Goal: Task Accomplishment & Management: Manage account settings

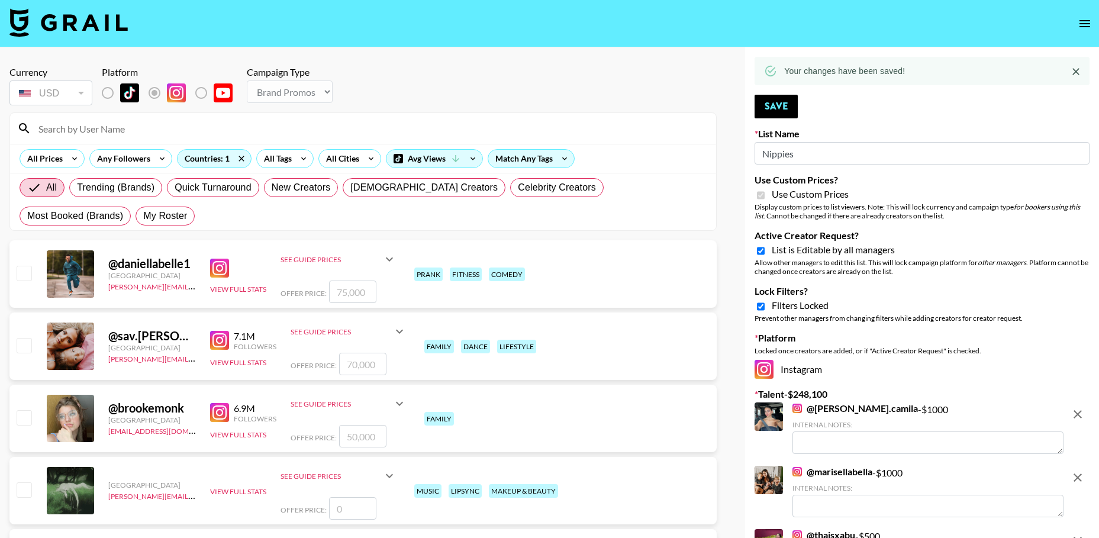
select select "Brand"
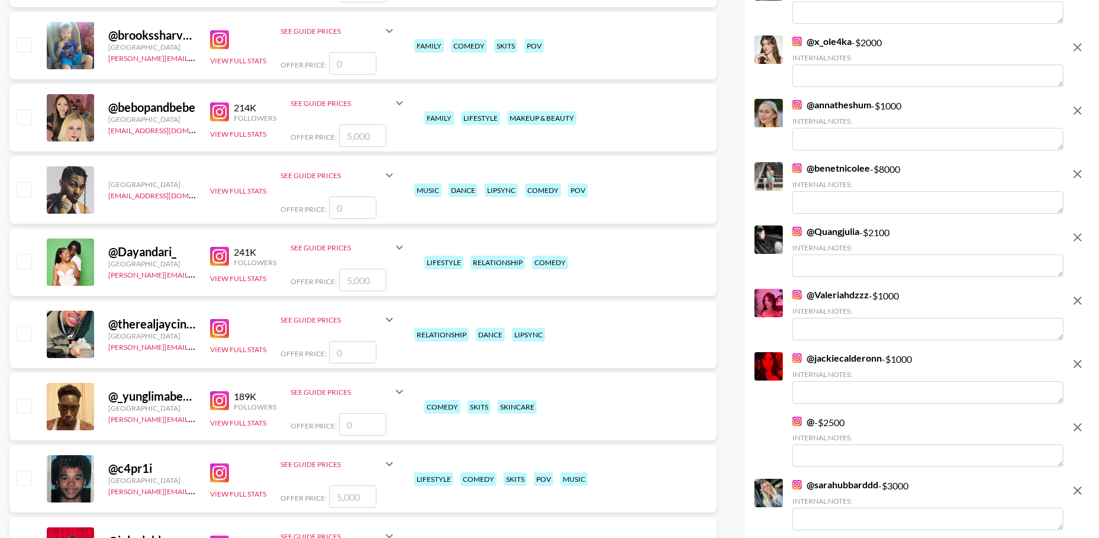
scroll to position [3032, 0]
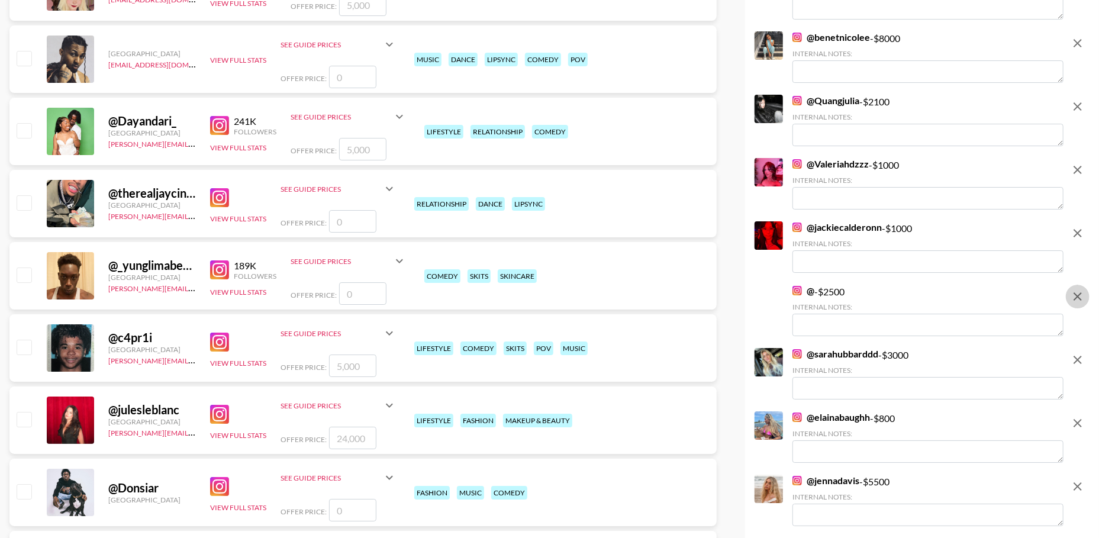
click at [1071, 289] on icon "remove" at bounding box center [1078, 296] width 14 height 14
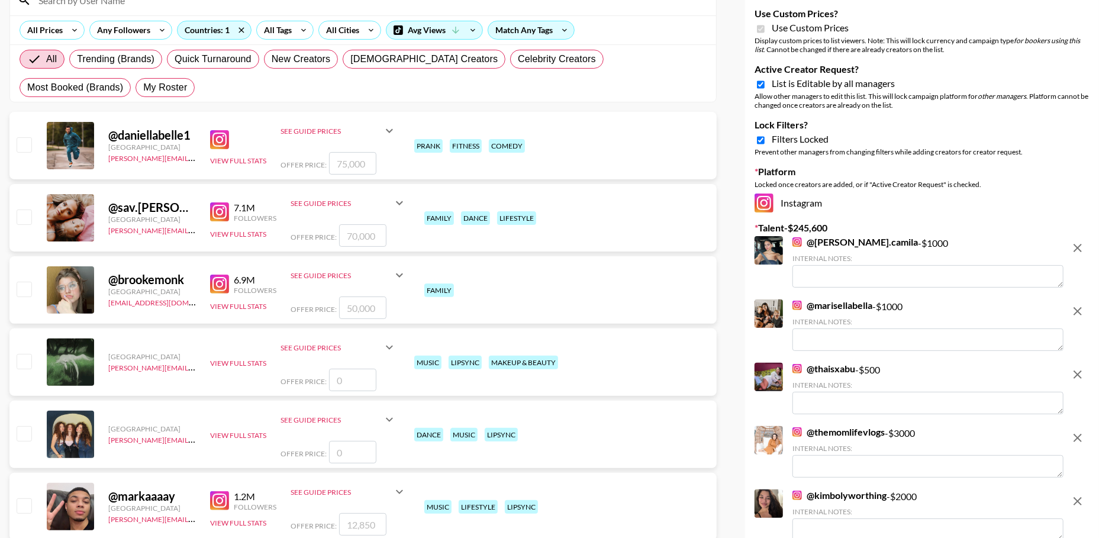
scroll to position [0, 0]
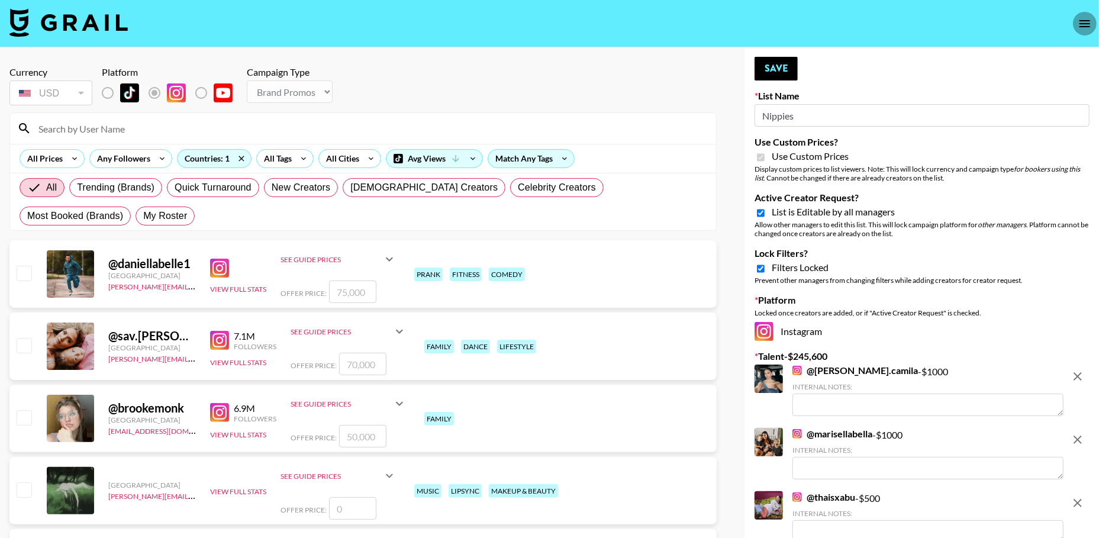
click at [1087, 19] on icon "open drawer" at bounding box center [1085, 24] width 14 height 14
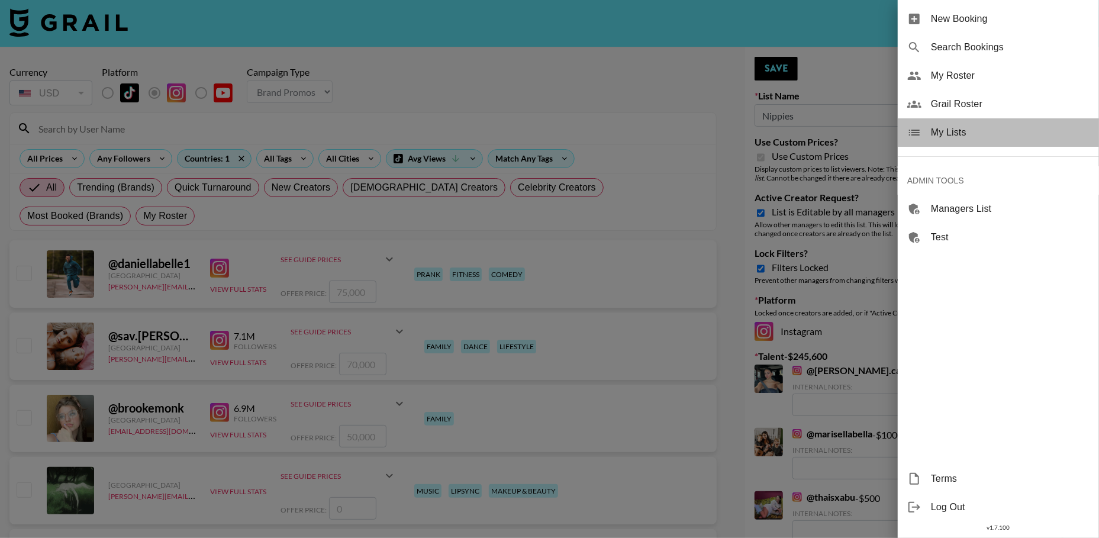
click at [926, 133] on div "My Lists" at bounding box center [998, 132] width 201 height 28
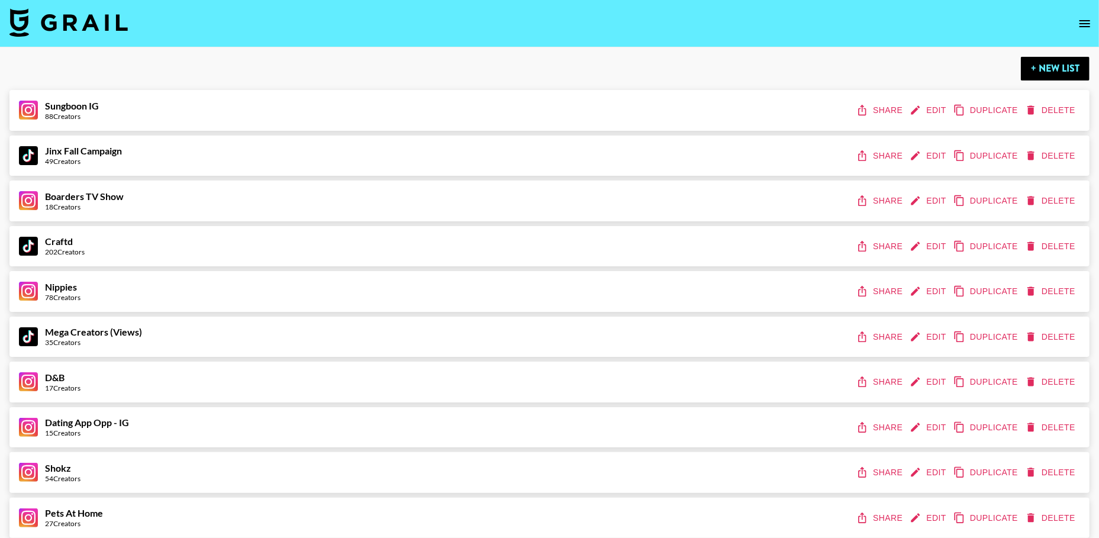
click at [879, 293] on button "Share" at bounding box center [880, 292] width 53 height 22
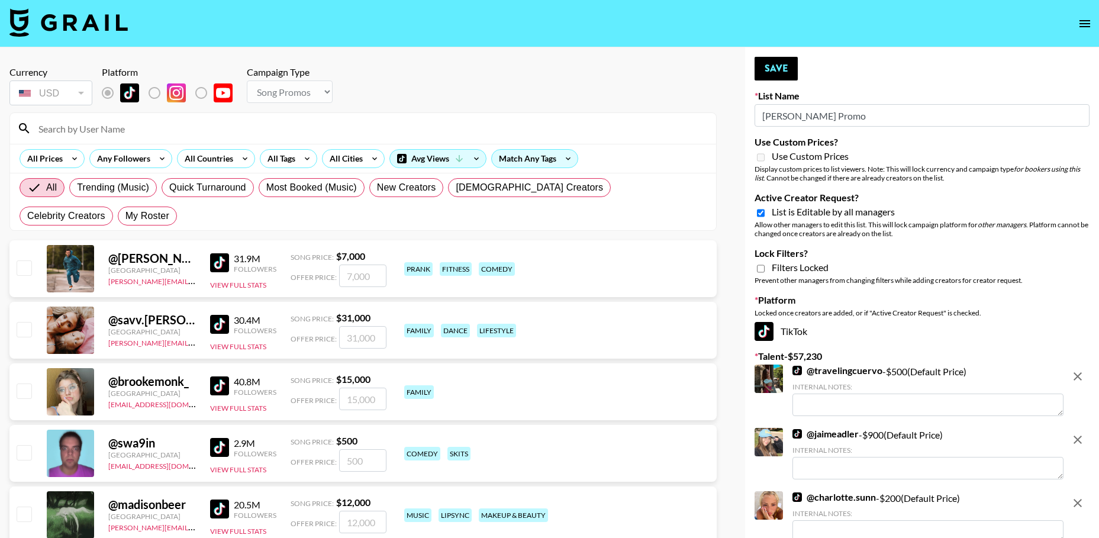
select select "Song"
click at [1083, 24] on icon "open drawer" at bounding box center [1085, 24] width 14 height 14
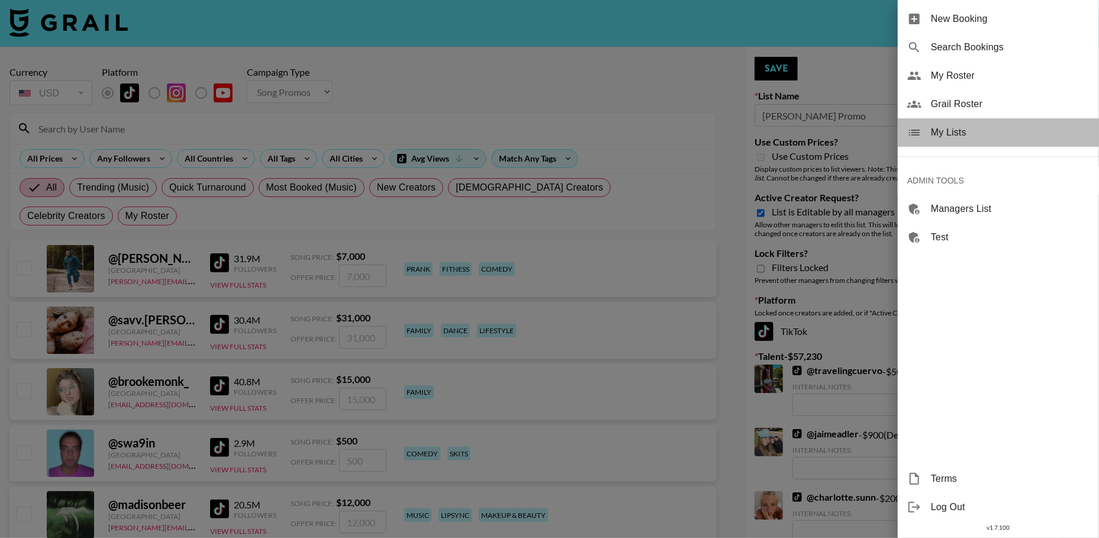
click at [972, 127] on span "My Lists" at bounding box center [1010, 133] width 159 height 14
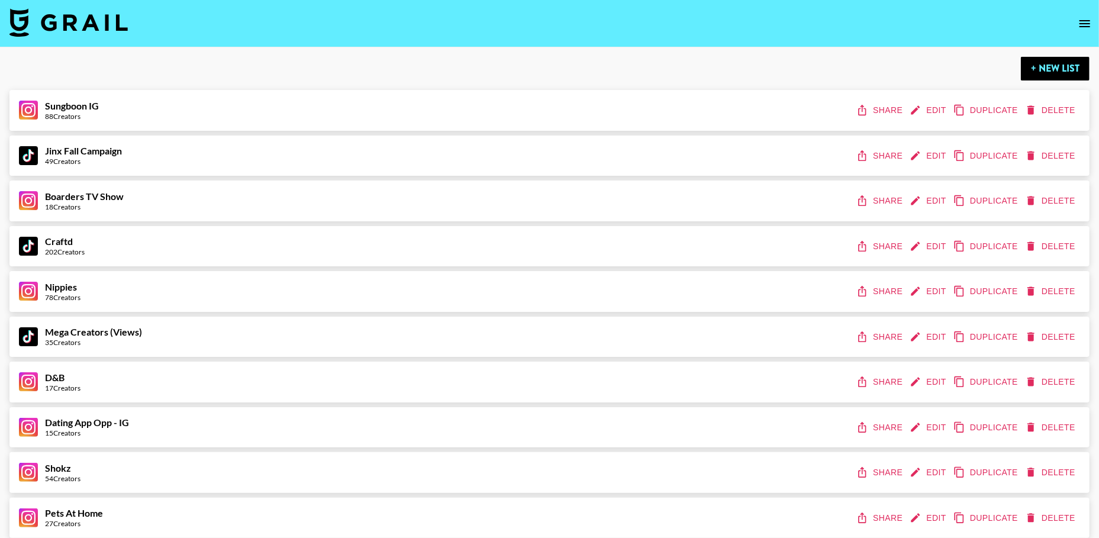
scroll to position [1105, 0]
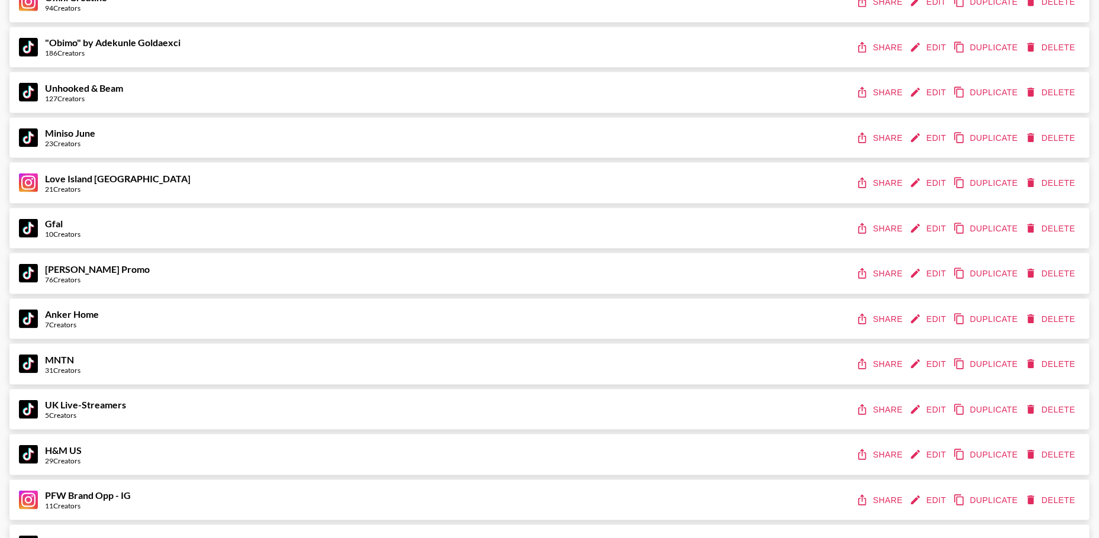
click at [877, 267] on button "Share" at bounding box center [880, 274] width 53 height 22
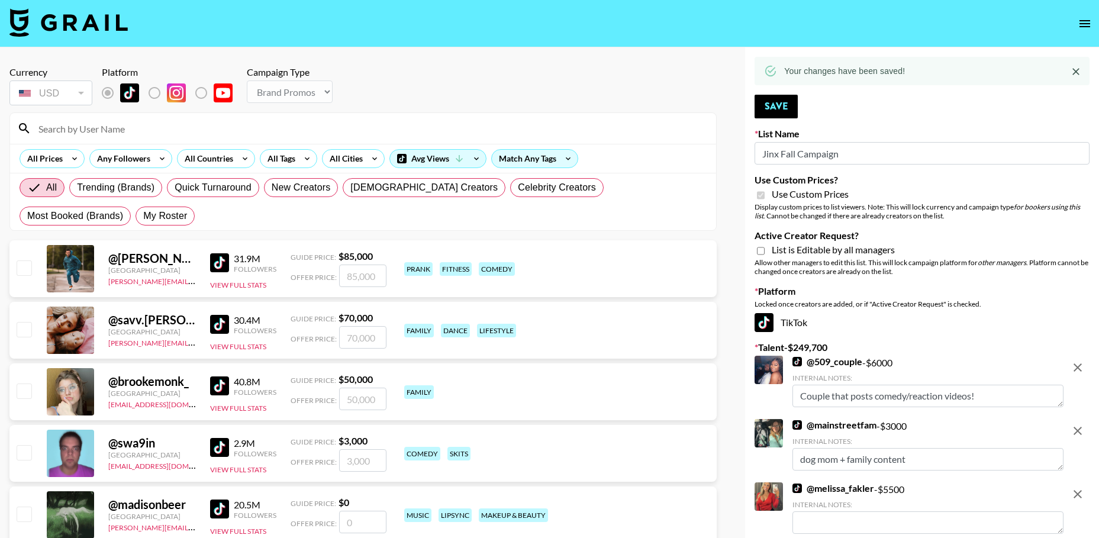
select select "Brand"
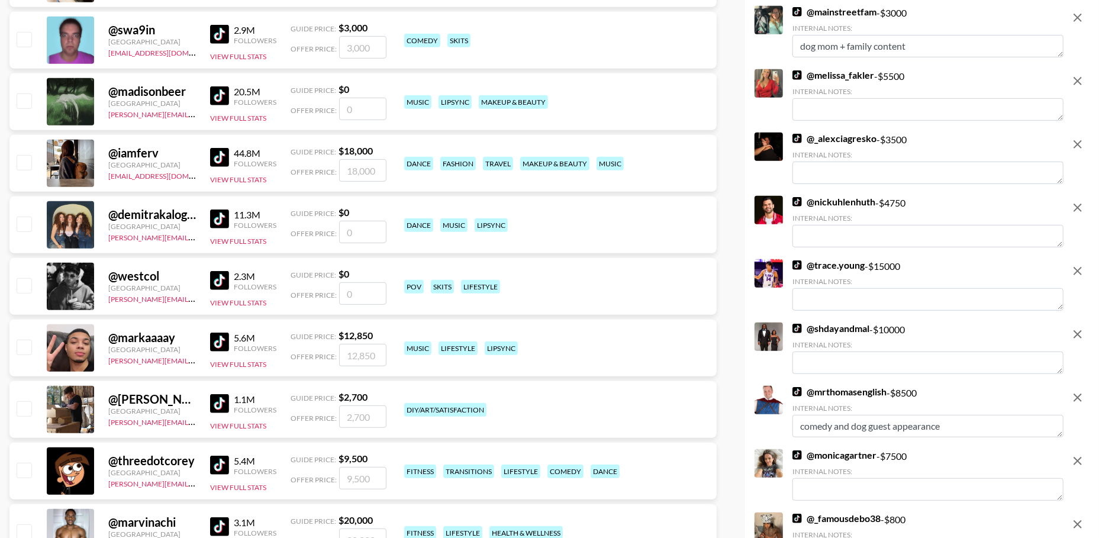
scroll to position [396, 0]
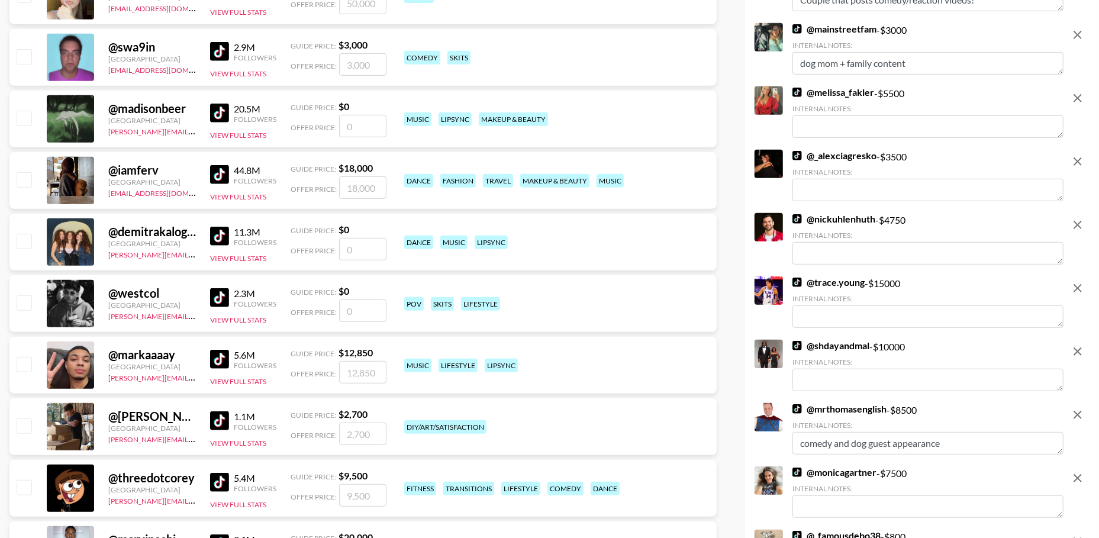
click at [1080, 417] on icon "remove" at bounding box center [1078, 415] width 14 height 14
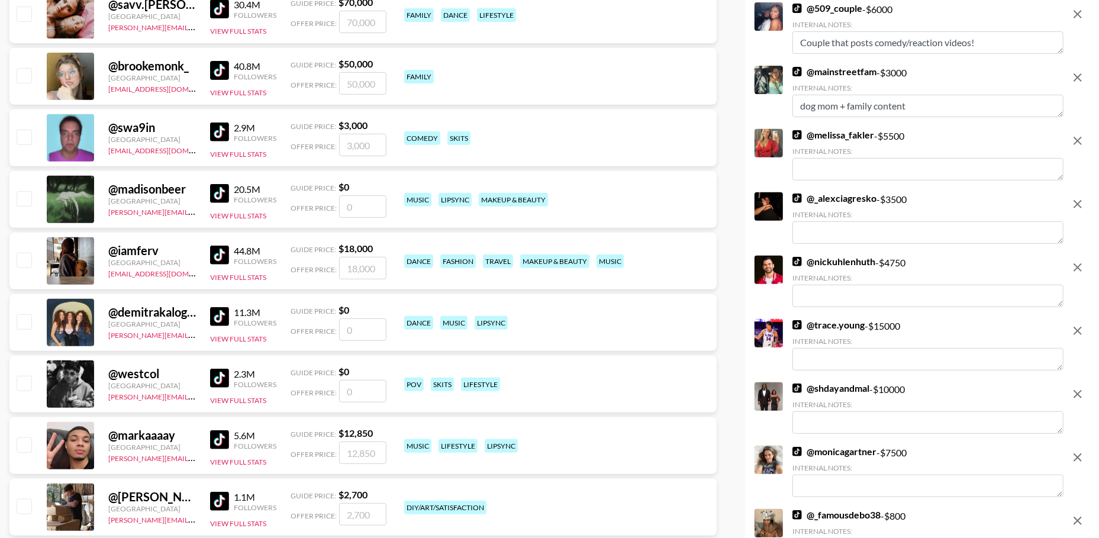
scroll to position [322, 0]
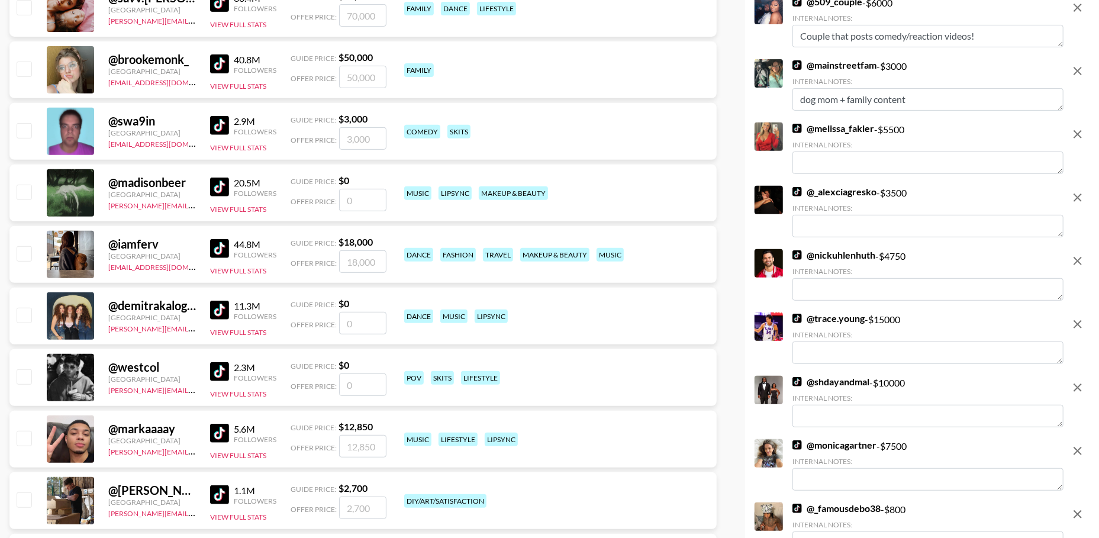
click at [1079, 324] on icon "remove" at bounding box center [1078, 324] width 8 height 8
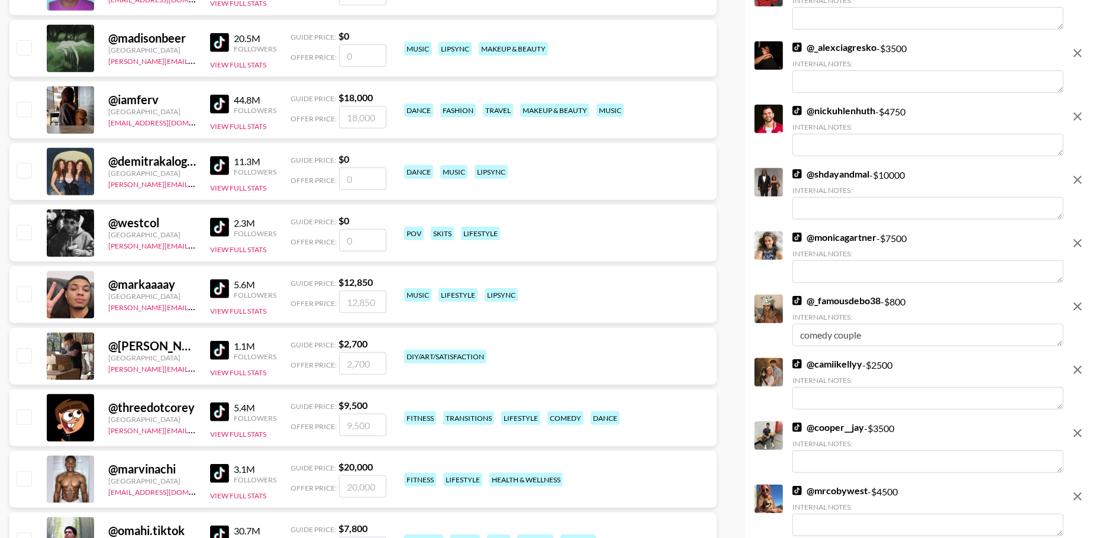
scroll to position [531, 0]
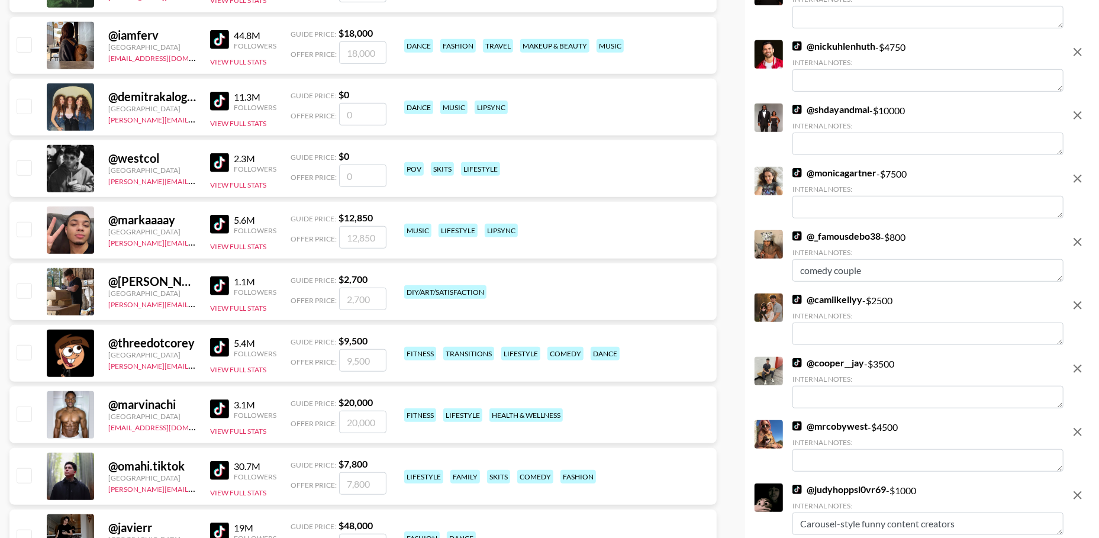
click at [1072, 307] on icon "remove" at bounding box center [1078, 305] width 14 height 14
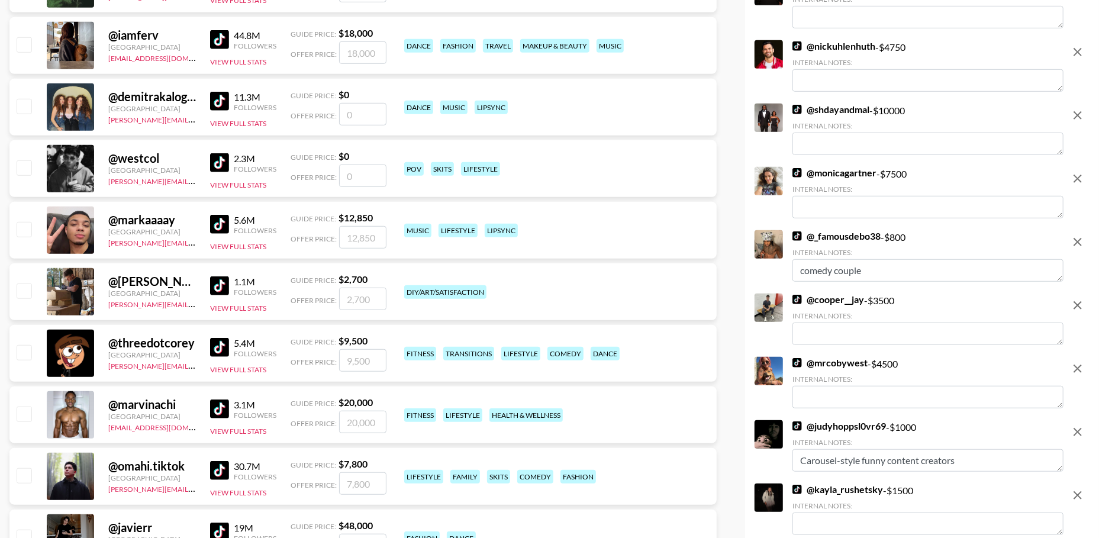
click at [1072, 307] on icon "remove" at bounding box center [1078, 305] width 14 height 14
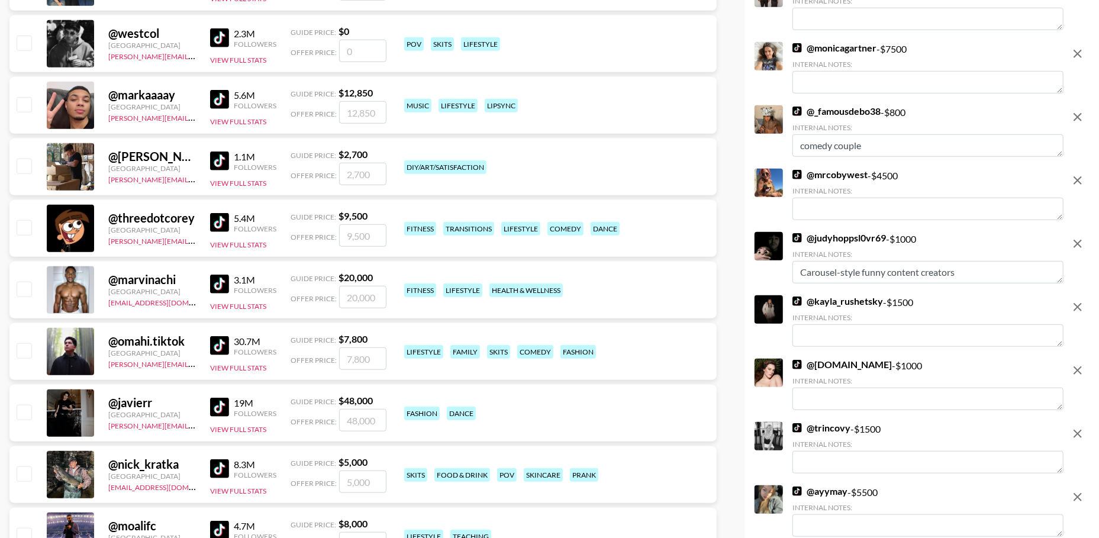
scroll to position [664, 0]
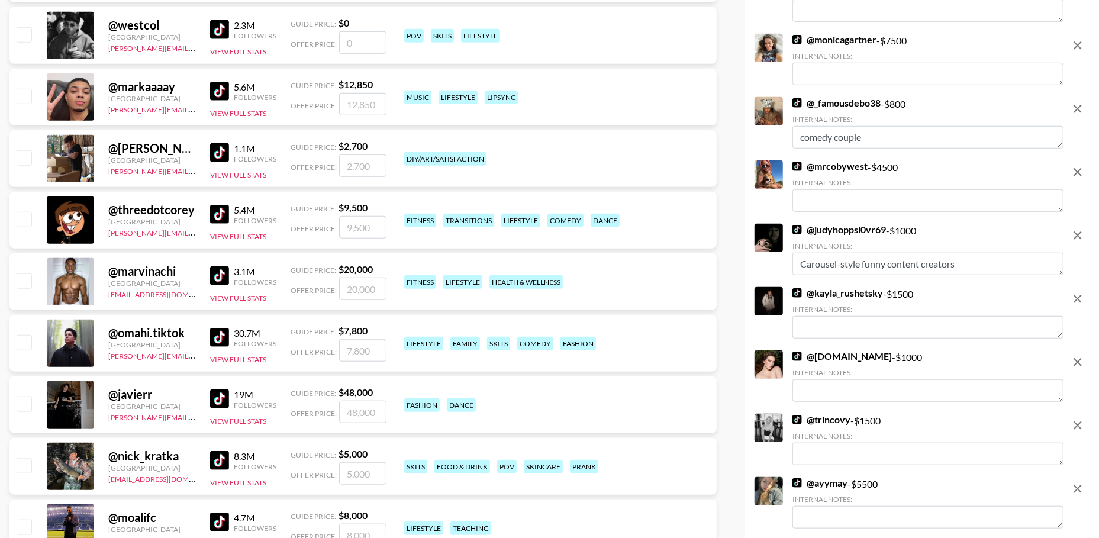
click at [1079, 302] on icon "remove" at bounding box center [1078, 299] width 14 height 14
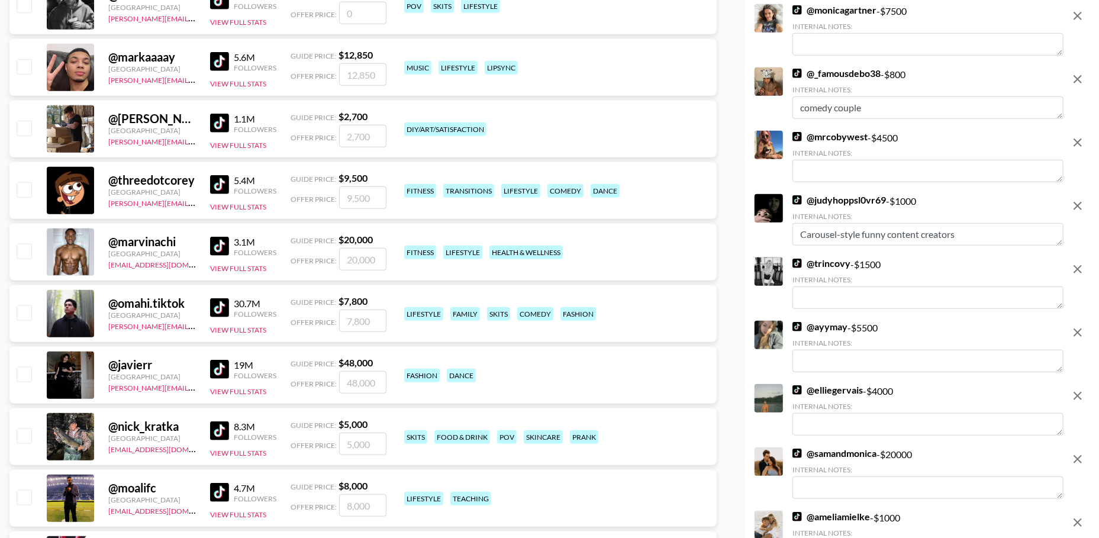
scroll to position [703, 0]
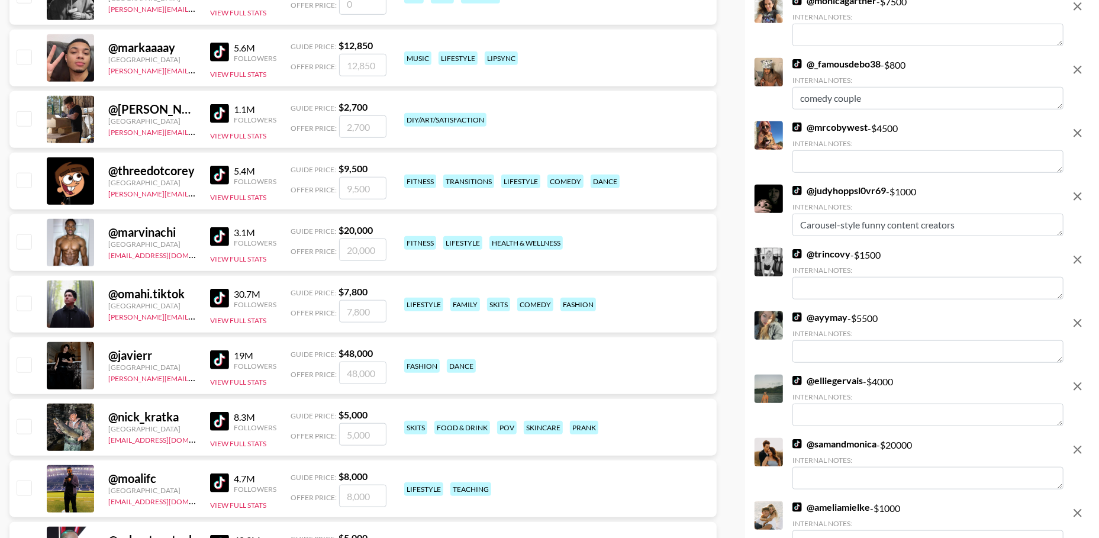
click at [1080, 260] on icon "remove" at bounding box center [1078, 260] width 14 height 14
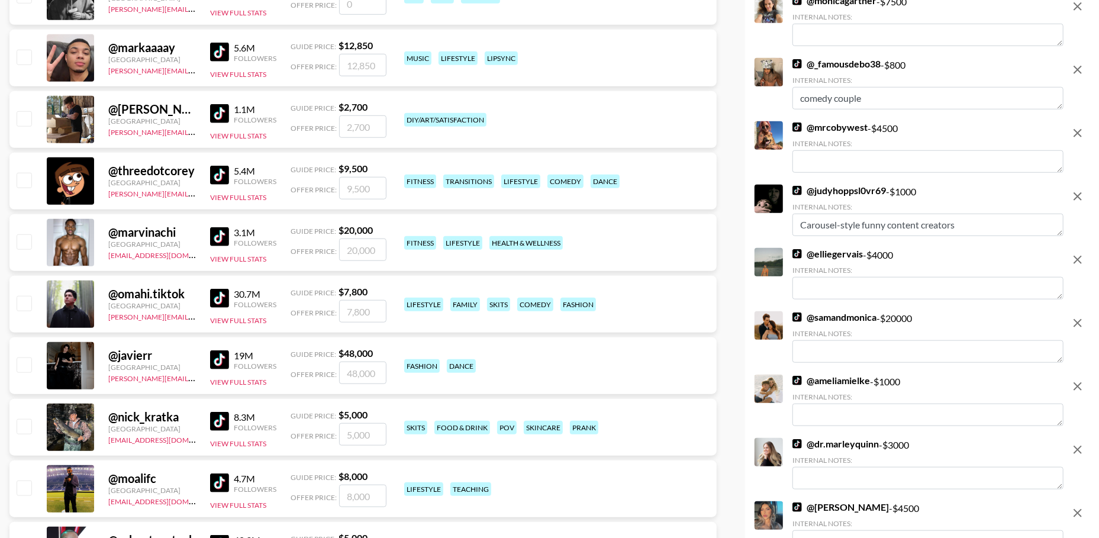
click at [1080, 260] on icon "remove" at bounding box center [1078, 260] width 14 height 14
click at [1080, 261] on icon "remove" at bounding box center [1078, 260] width 8 height 8
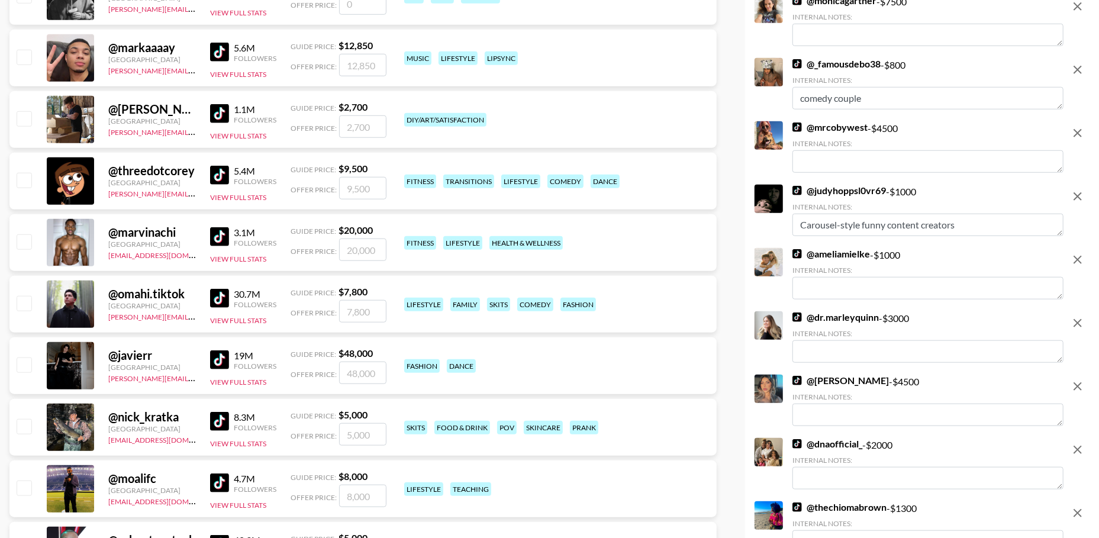
click at [1080, 261] on icon "remove" at bounding box center [1078, 260] width 8 height 8
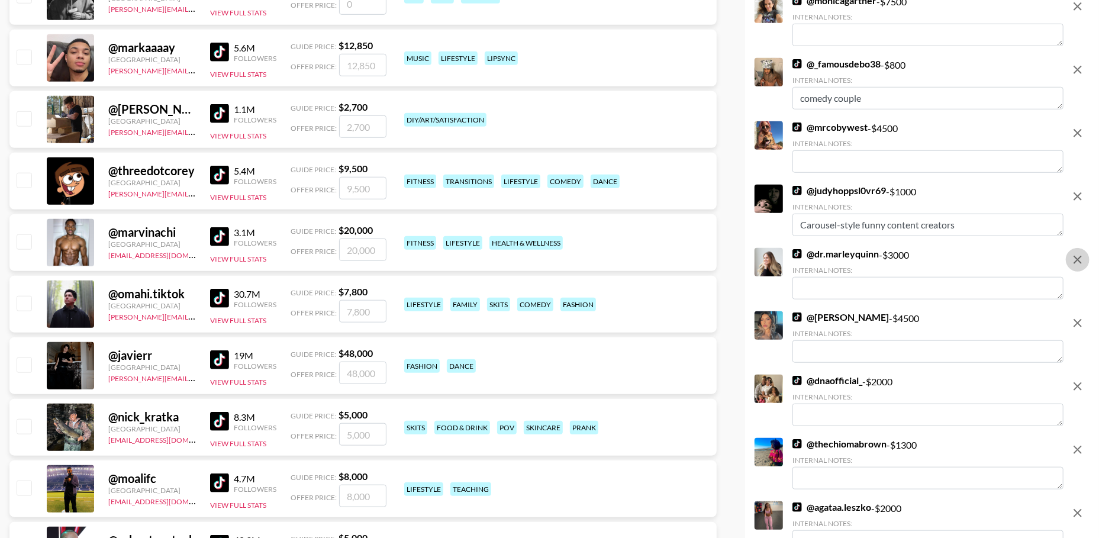
click at [1080, 261] on icon "remove" at bounding box center [1078, 260] width 8 height 8
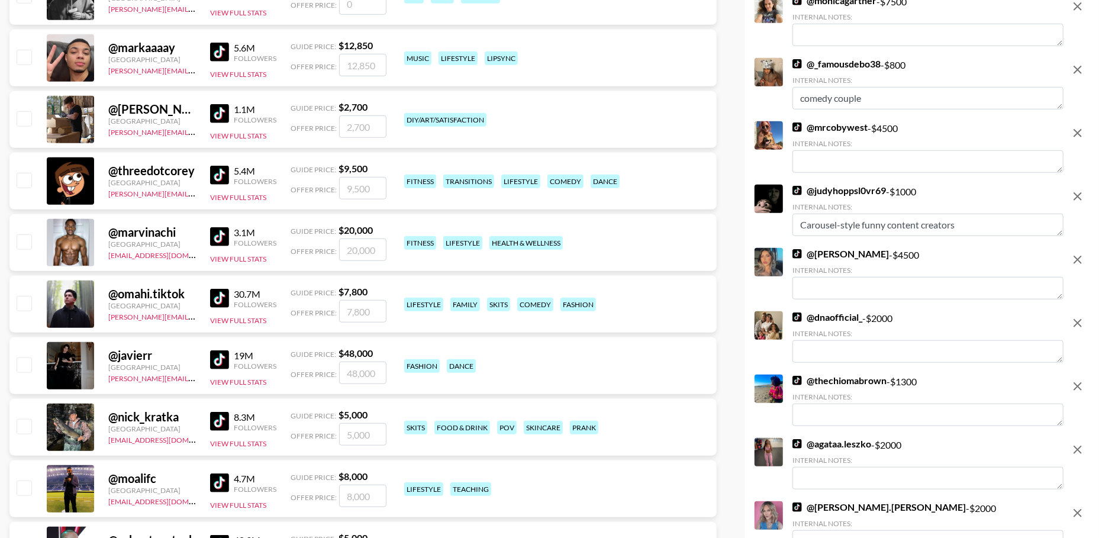
click at [1080, 261] on icon "remove" at bounding box center [1078, 260] width 8 height 8
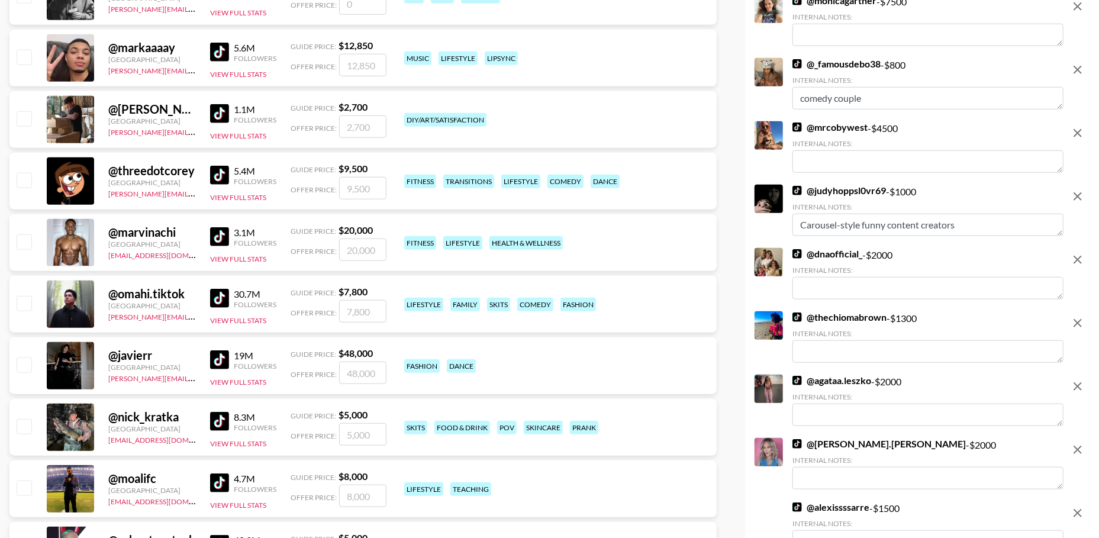
scroll to position [770, 0]
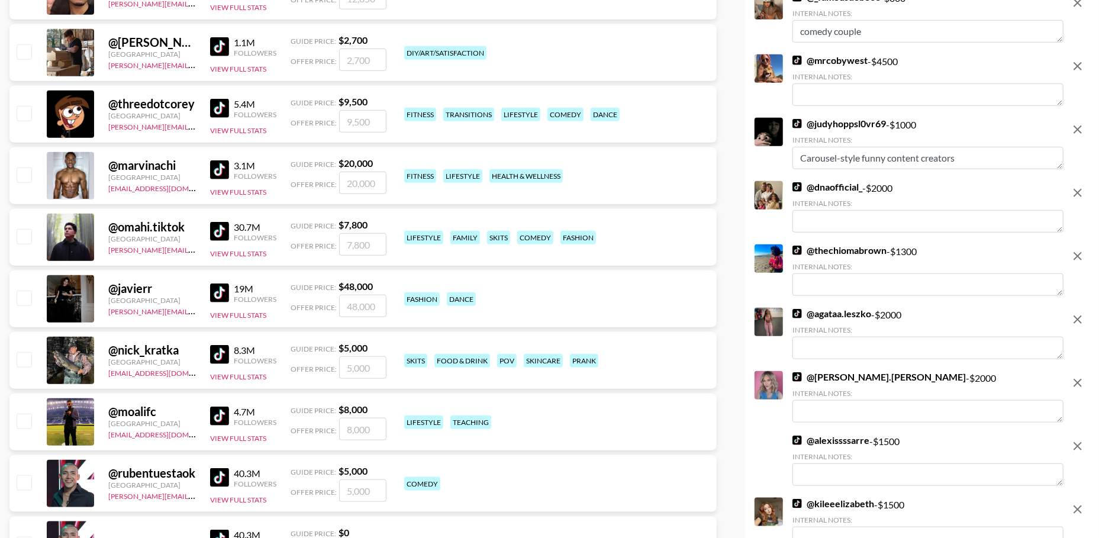
click at [1079, 323] on icon "remove" at bounding box center [1078, 320] width 14 height 14
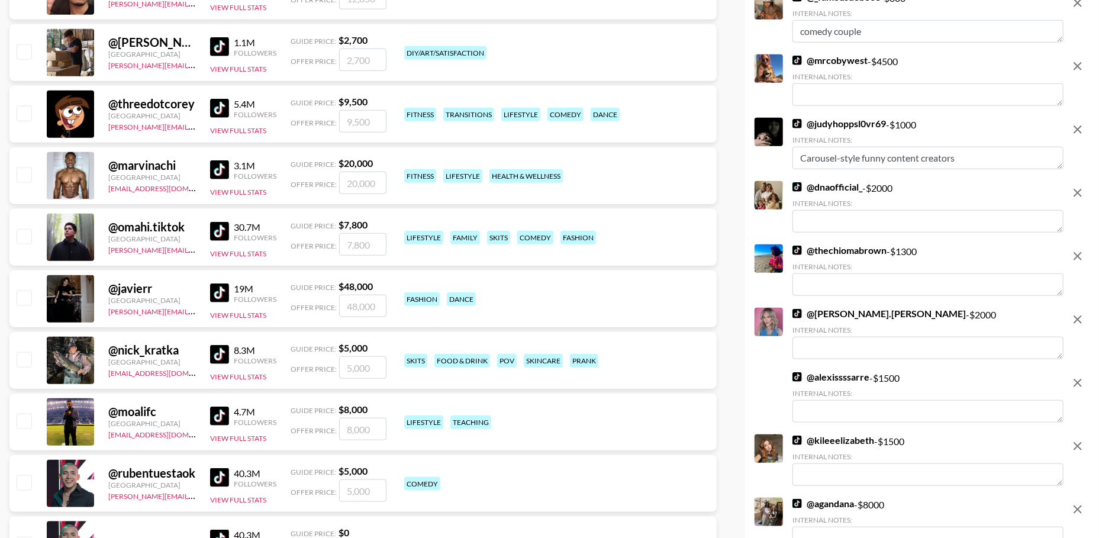
scroll to position [834, 0]
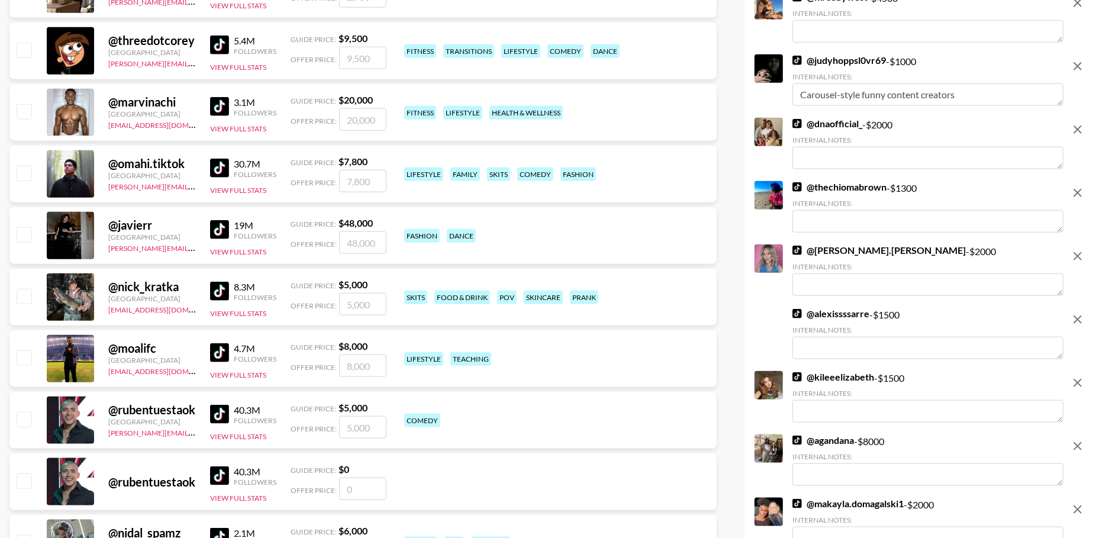
click at [1080, 322] on icon "remove" at bounding box center [1078, 320] width 8 height 8
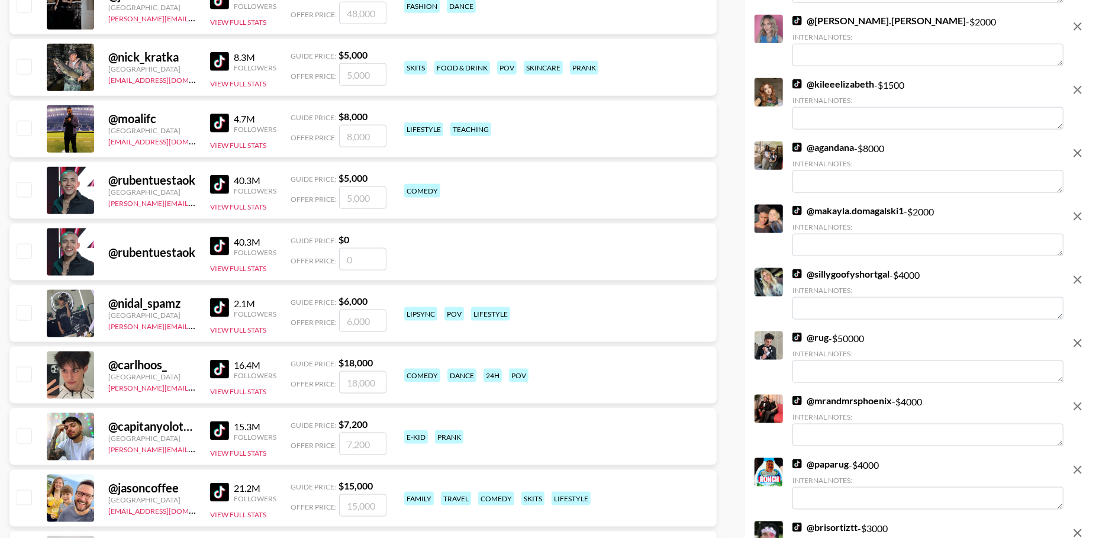
scroll to position [1161, 0]
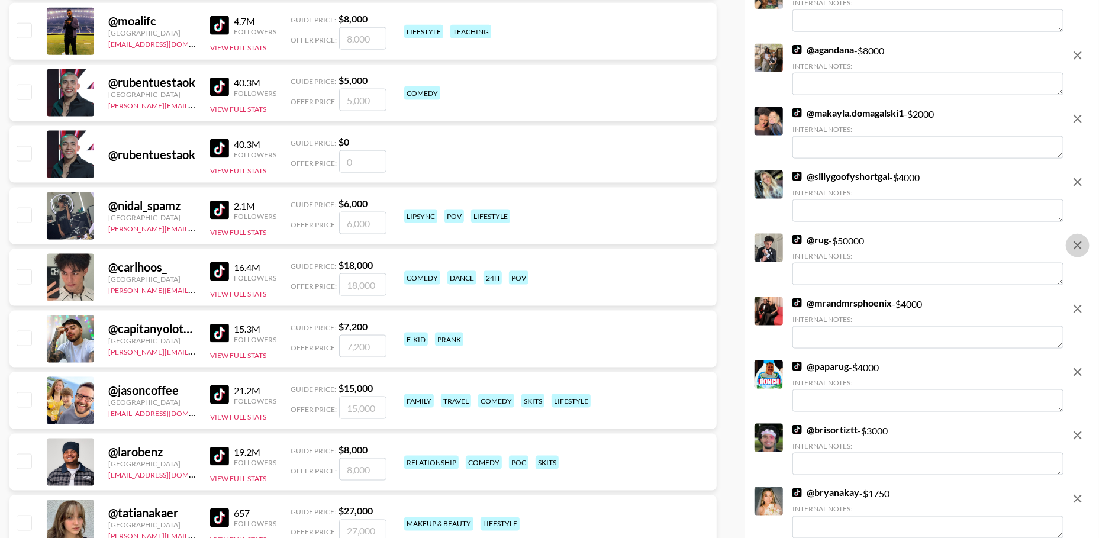
click at [1074, 248] on icon "remove" at bounding box center [1078, 246] width 8 height 8
checkbox input "false"
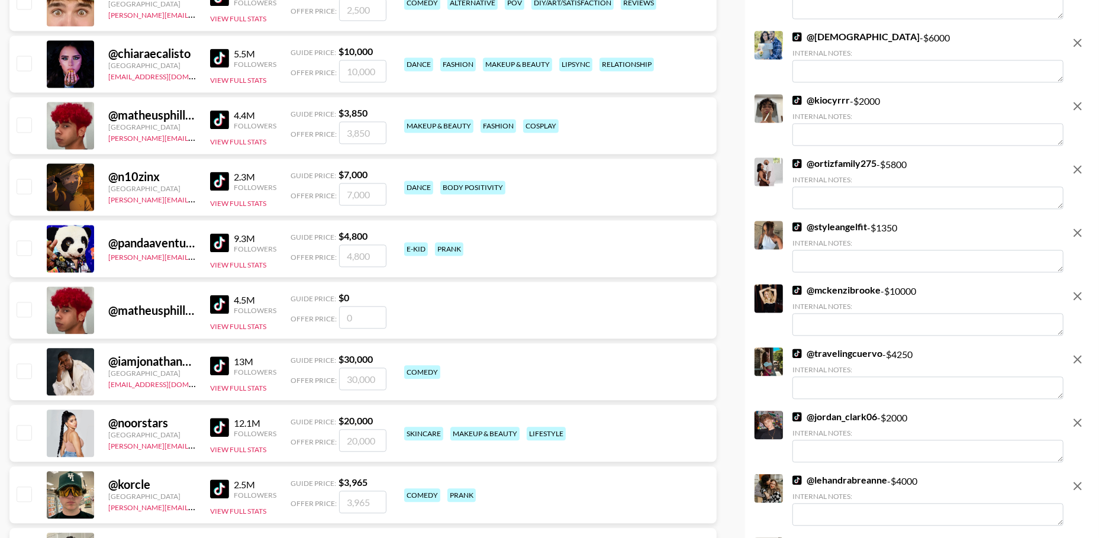
scroll to position [1775, 0]
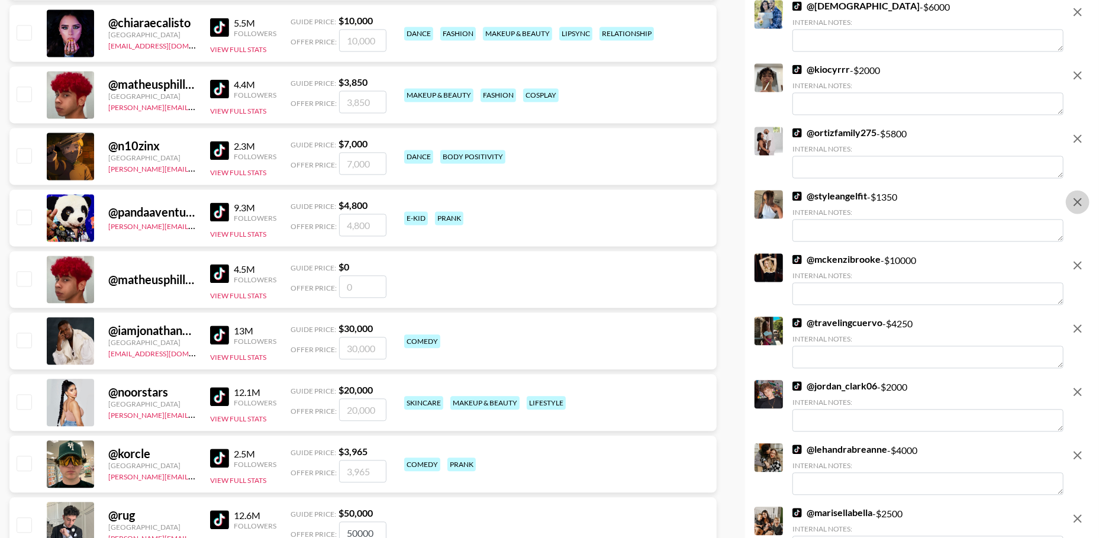
click at [1074, 202] on icon "remove" at bounding box center [1078, 202] width 14 height 14
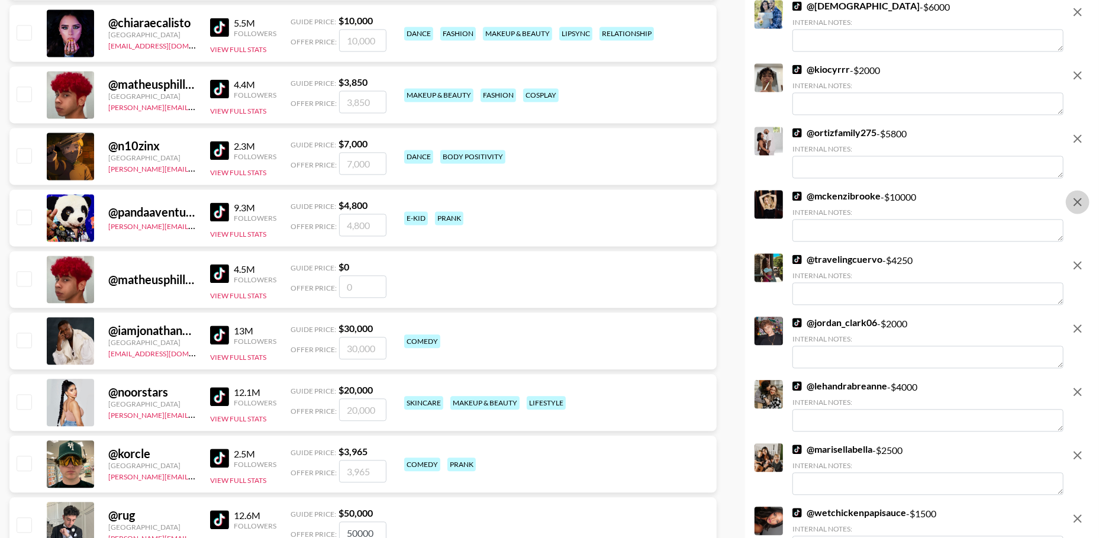
click at [1074, 202] on icon "remove" at bounding box center [1078, 202] width 14 height 14
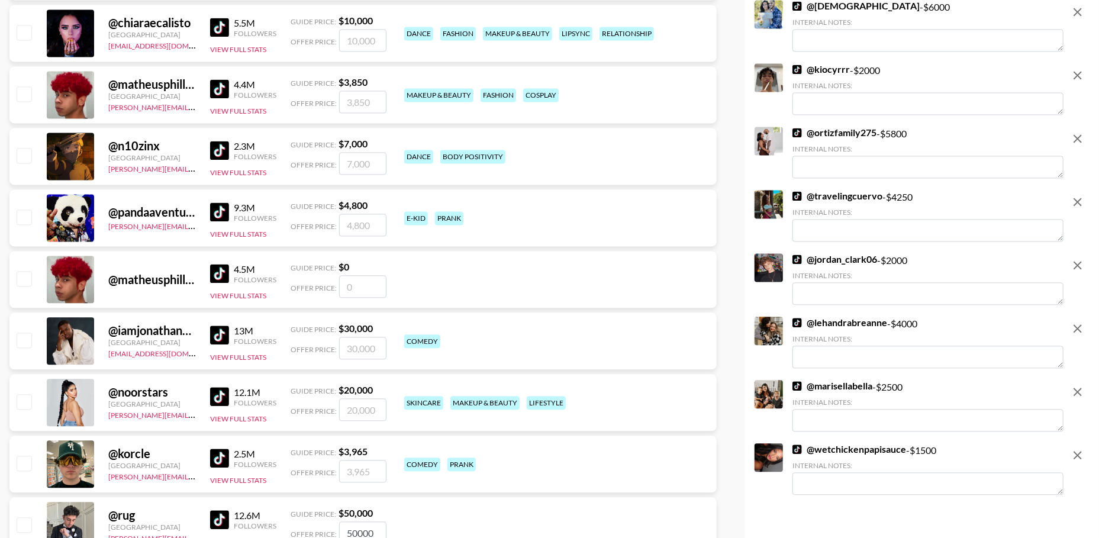
click at [1076, 260] on icon "remove" at bounding box center [1078, 265] width 14 height 14
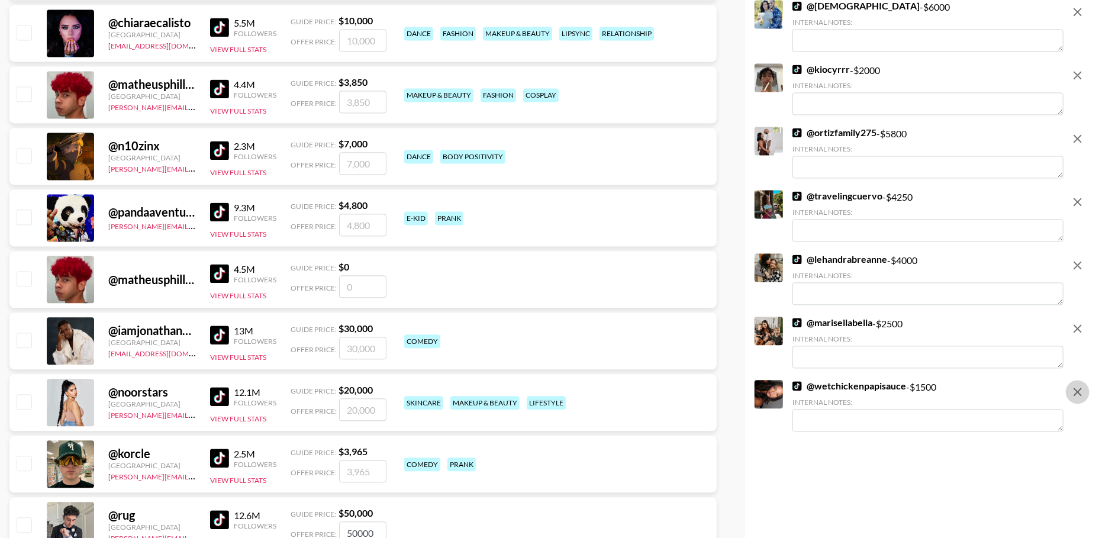
click at [1084, 392] on icon "remove" at bounding box center [1078, 392] width 14 height 14
click at [1082, 321] on icon "remove" at bounding box center [1078, 328] width 14 height 14
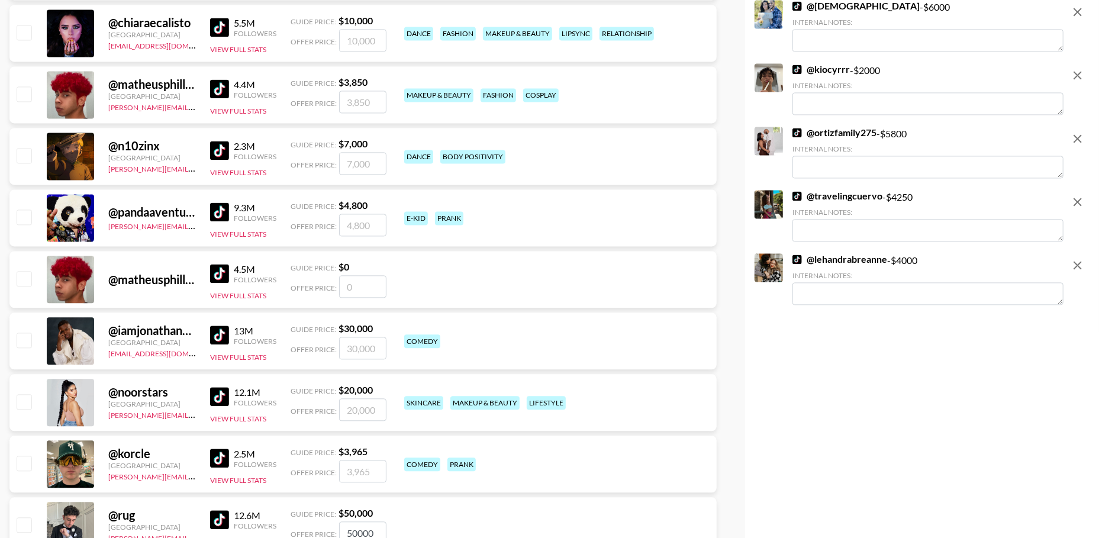
click at [1076, 271] on icon "remove" at bounding box center [1078, 265] width 14 height 14
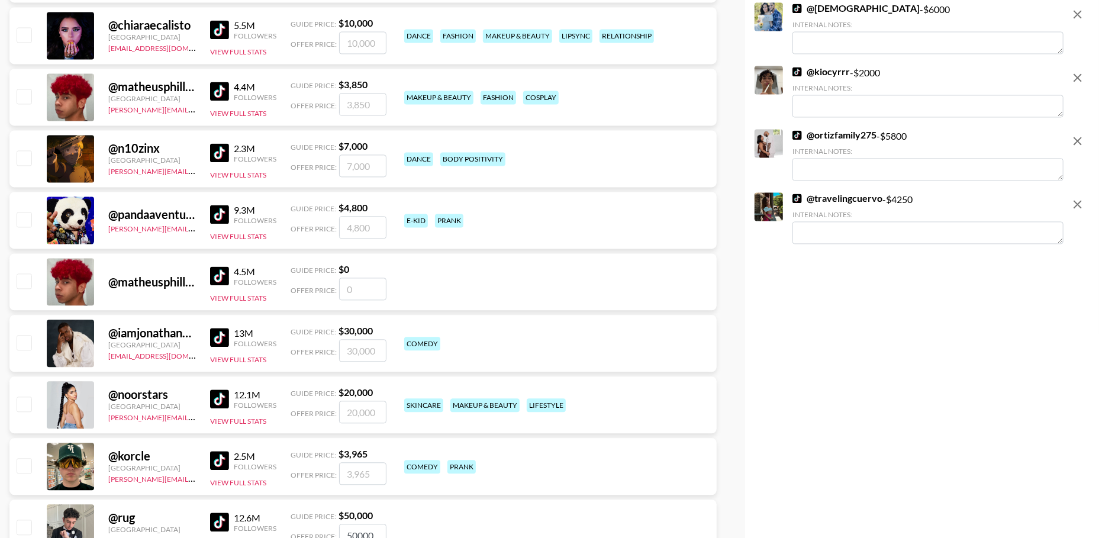
click at [1080, 211] on button "remove" at bounding box center [1078, 204] width 24 height 24
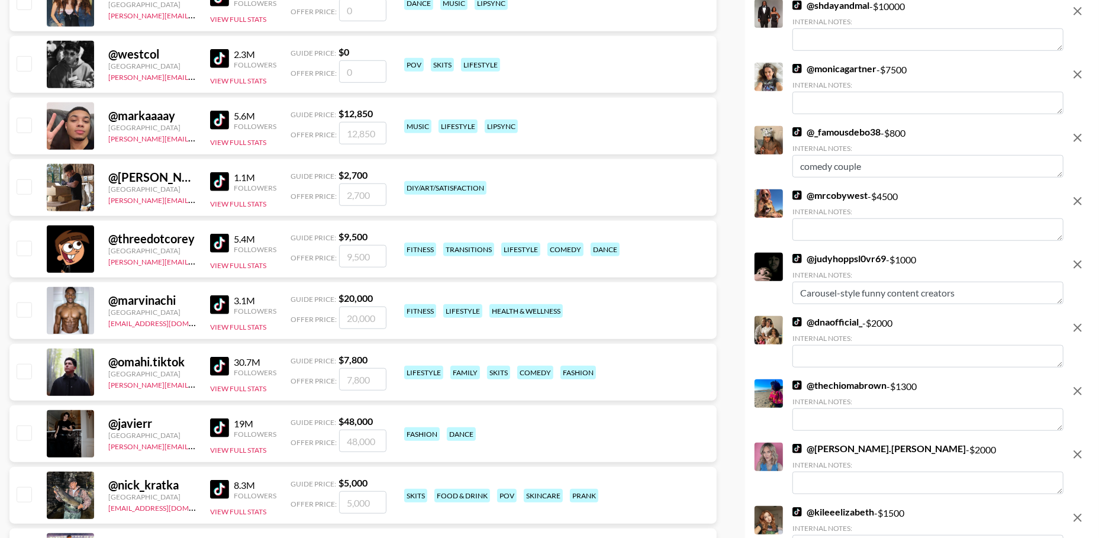
scroll to position [0, 0]
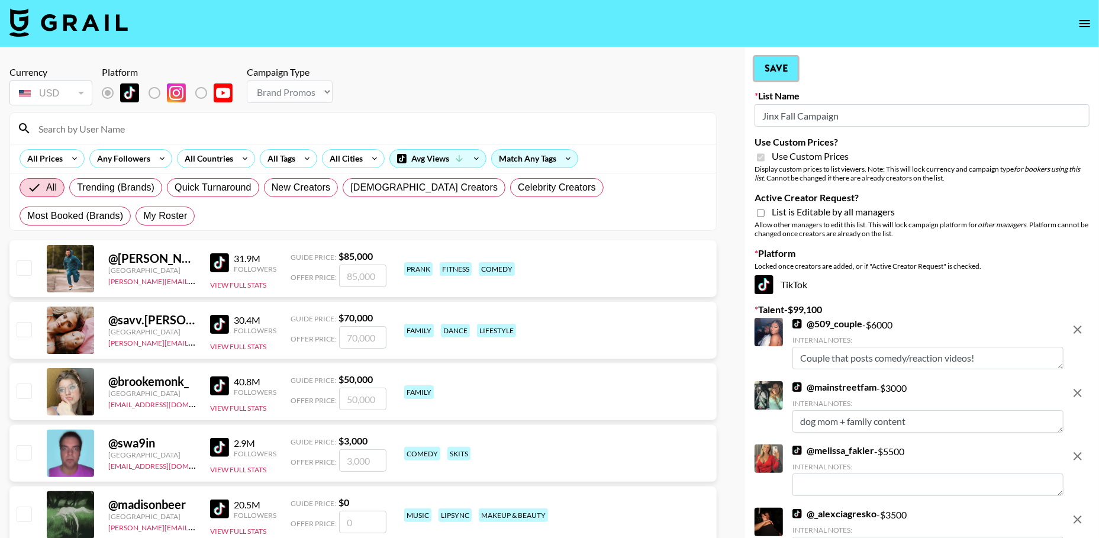
click at [786, 70] on button "Save" at bounding box center [776, 69] width 43 height 24
click at [1079, 22] on icon "open drawer" at bounding box center [1085, 24] width 14 height 14
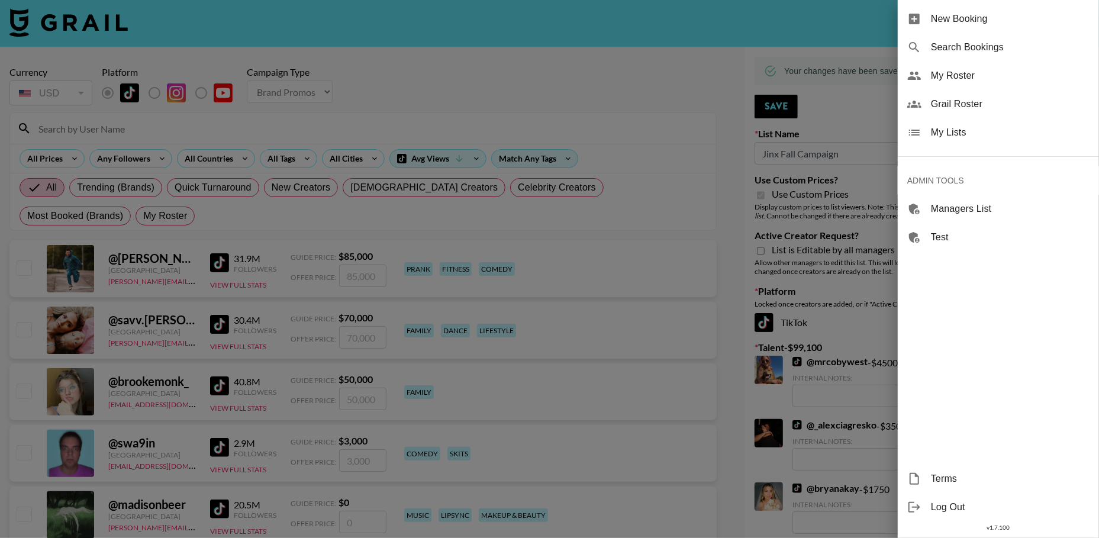
click at [985, 136] on span "My Lists" at bounding box center [1010, 133] width 159 height 14
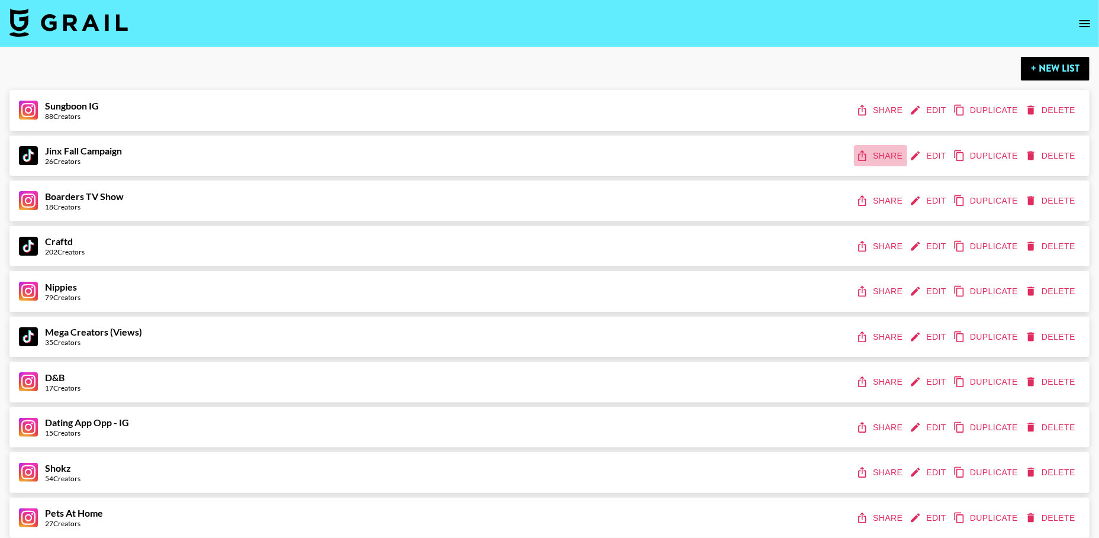
click at [869, 152] on button "Share" at bounding box center [880, 156] width 53 height 22
